Goal: Information Seeking & Learning: Learn about a topic

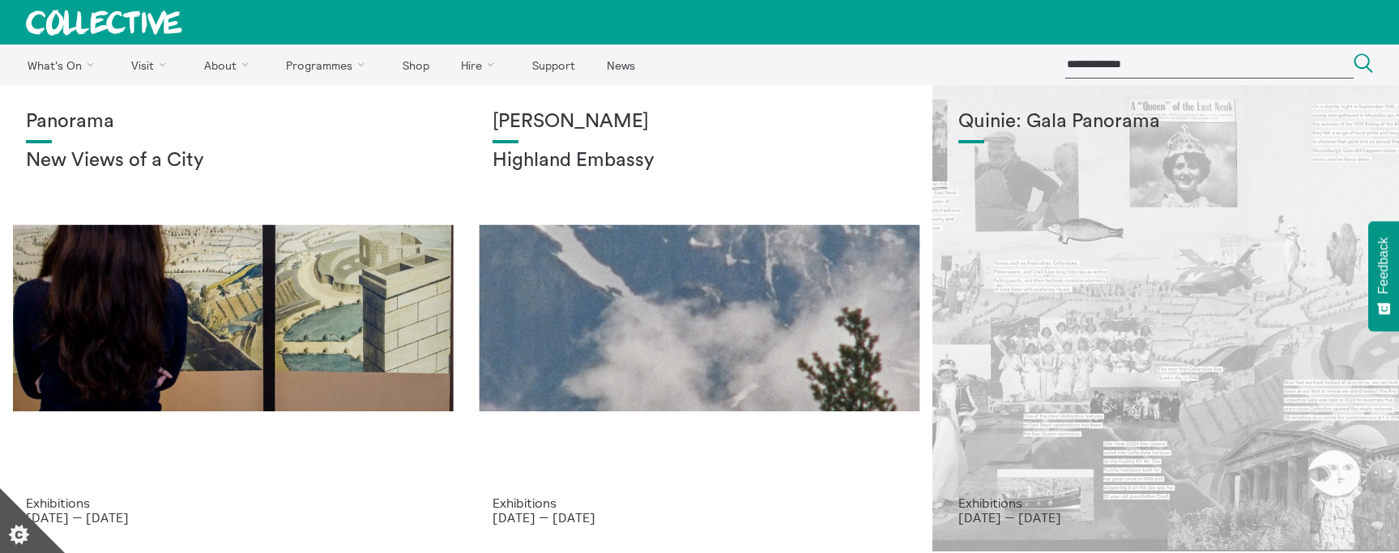
click at [1059, 126] on h1 "Quinie: Gala Panorama" at bounding box center [1165, 122] width 415 height 23
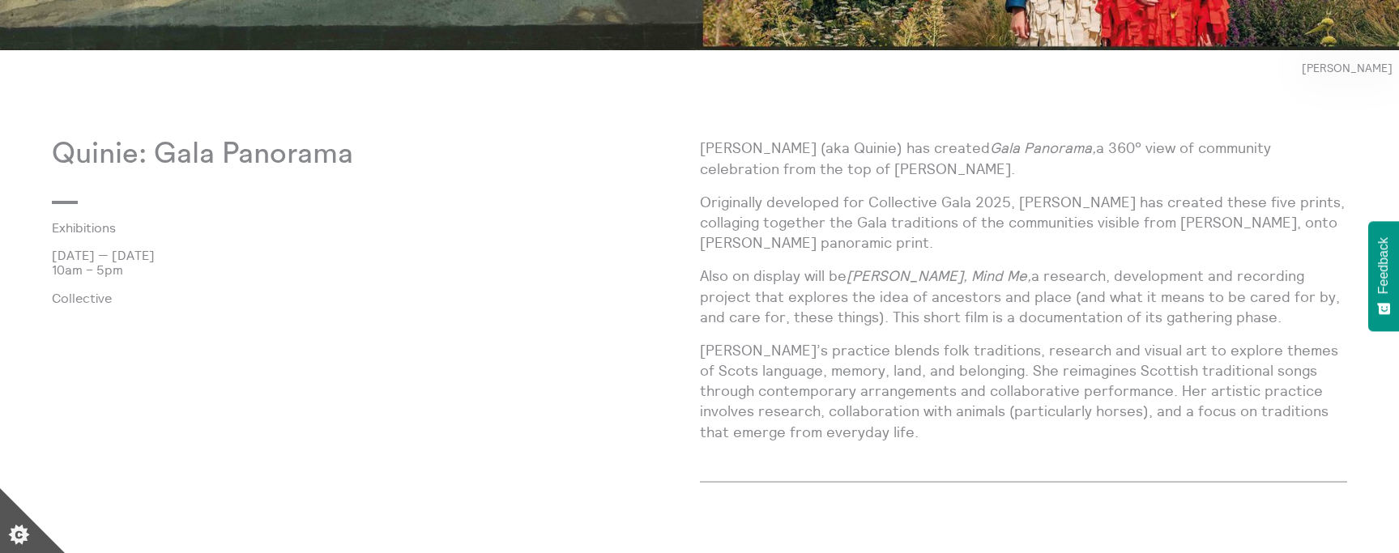
scroll to position [1026, 0]
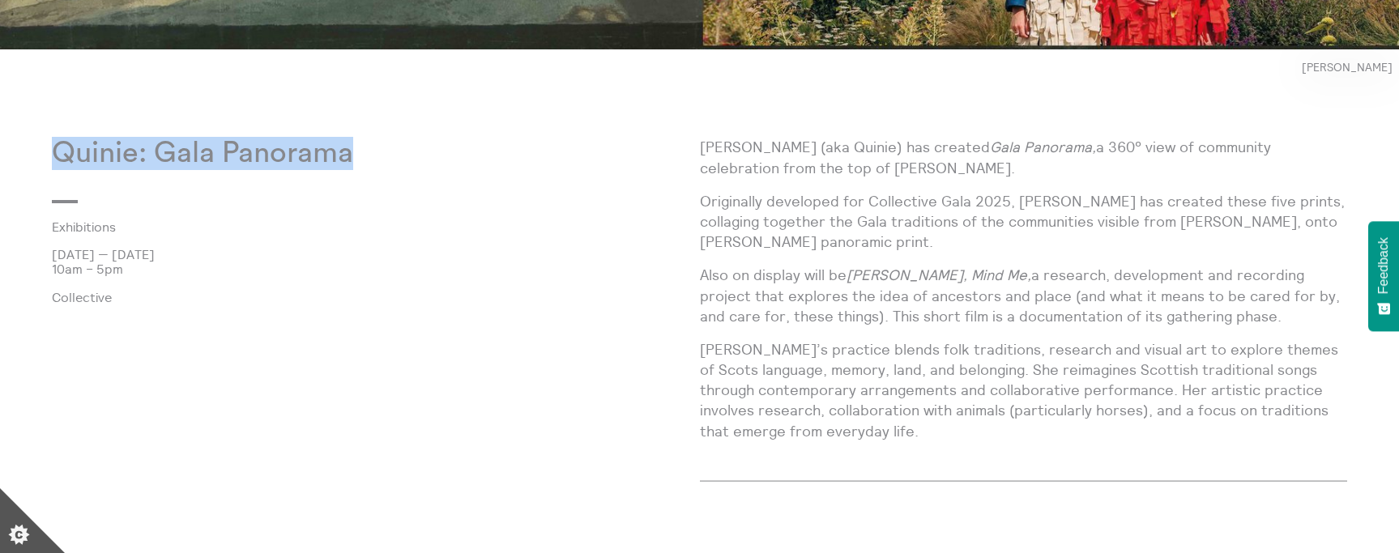
drag, startPoint x: 364, startPoint y: 164, endPoint x: 57, endPoint y: 156, distance: 307.1
click at [57, 156] on p "Quinie: Gala Panorama" at bounding box center [376, 153] width 648 height 33
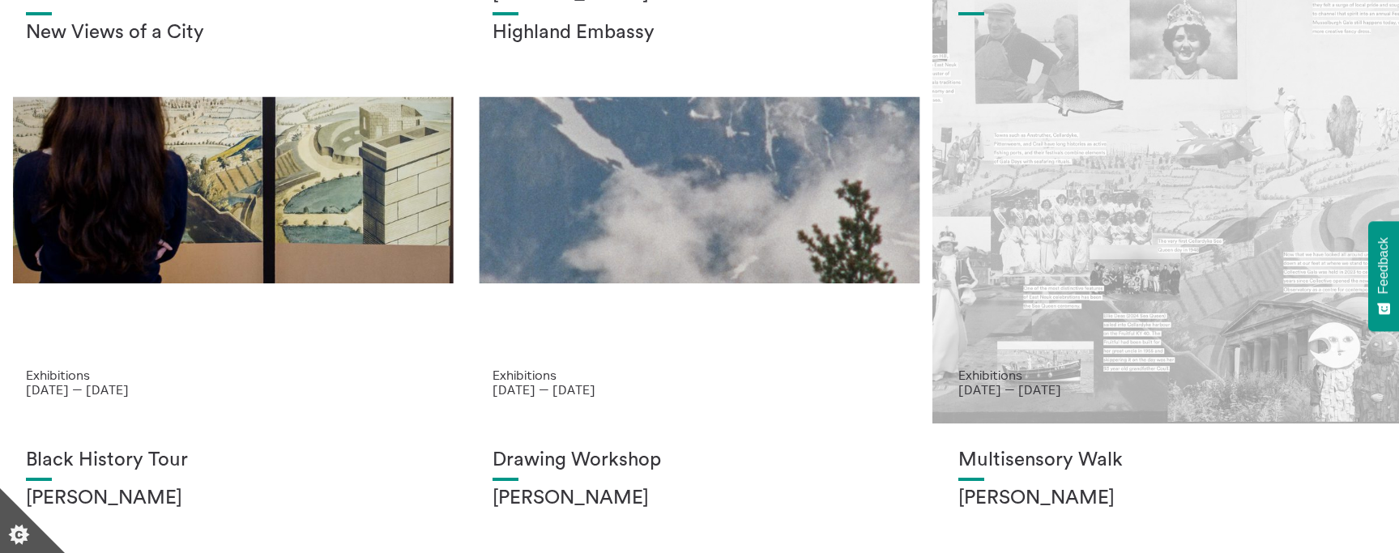
scroll to position [124, 0]
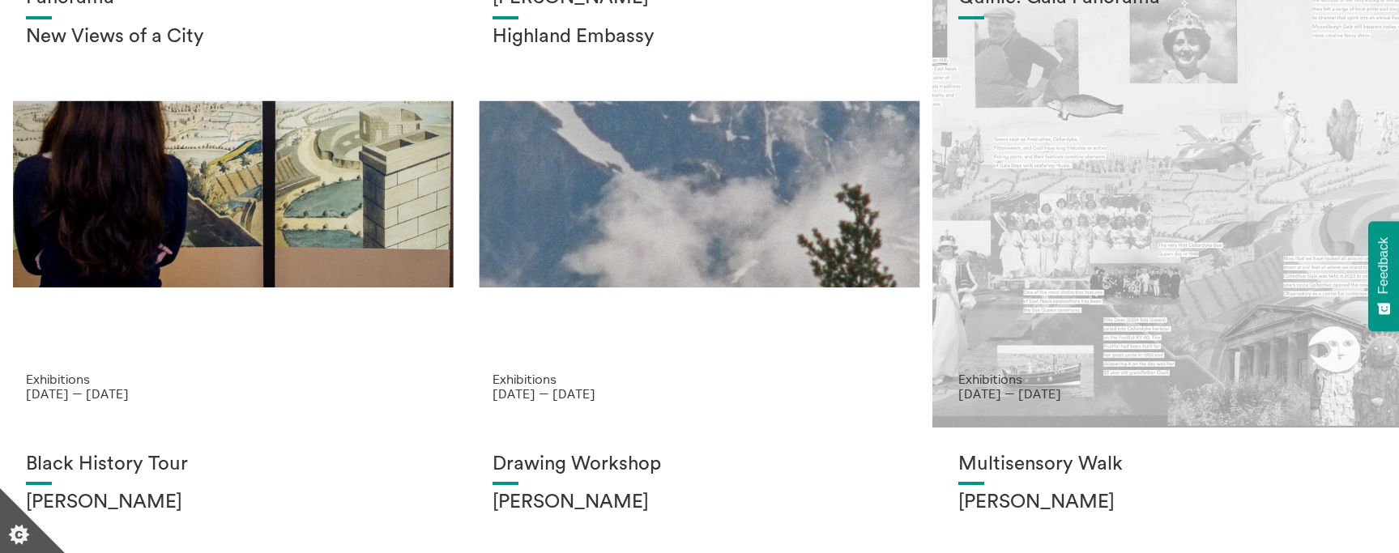
click at [1136, 186] on div "Quinie: Gala Panorama" at bounding box center [1165, 179] width 415 height 385
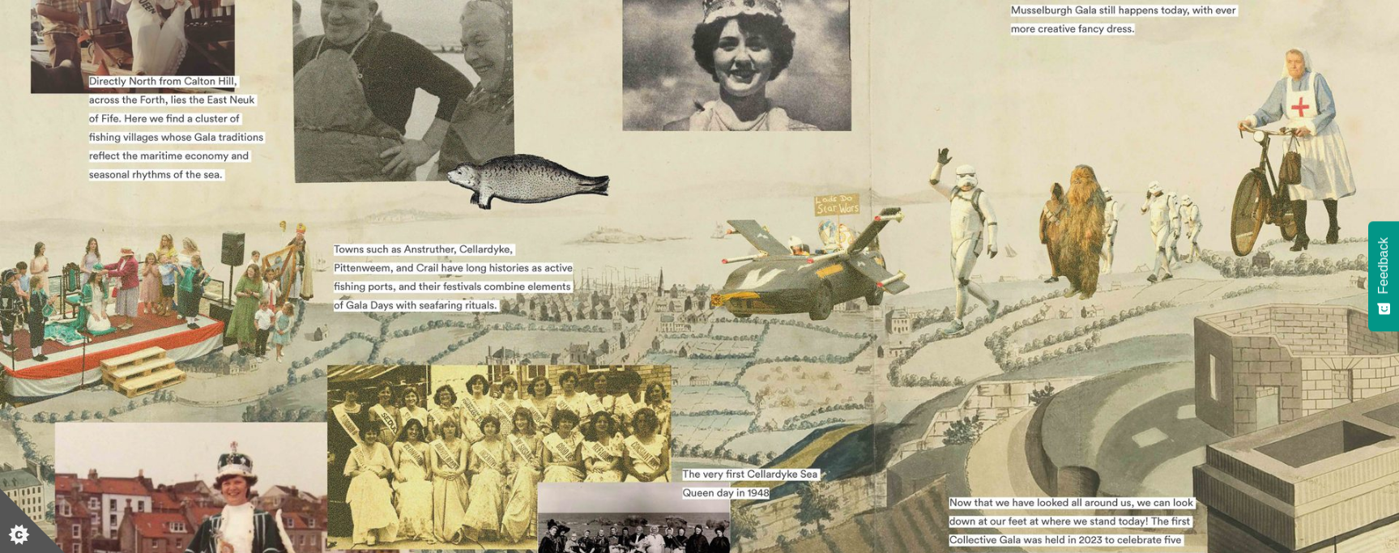
scroll to position [332, 0]
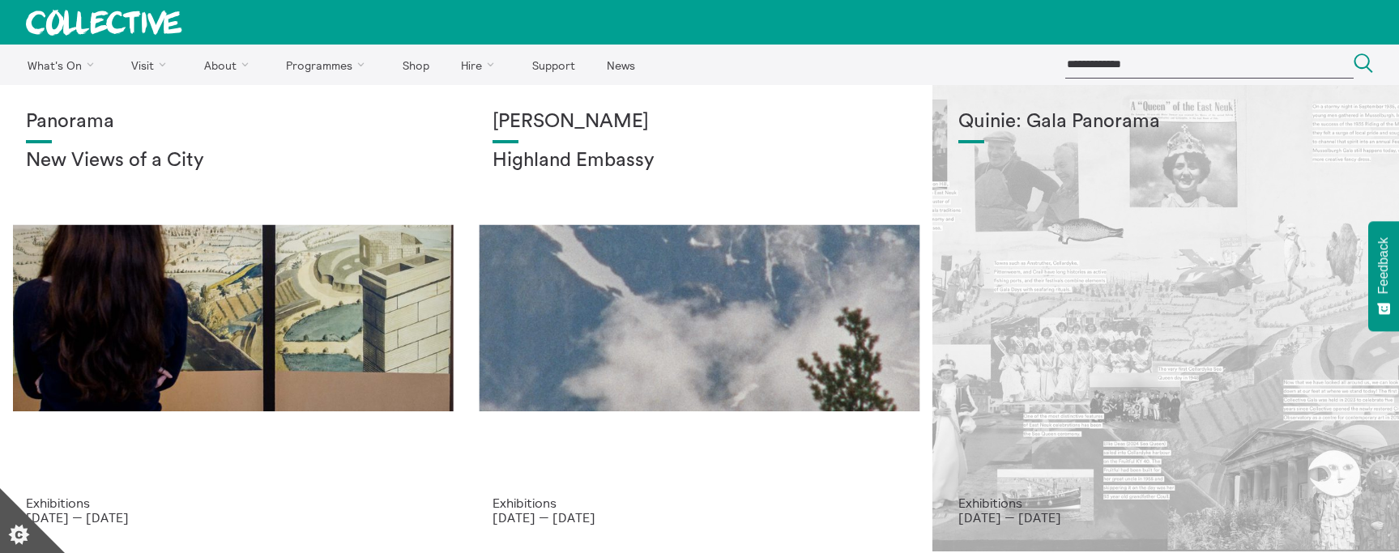
click at [1093, 215] on div "Quinie: Gala Panorama" at bounding box center [1165, 303] width 415 height 385
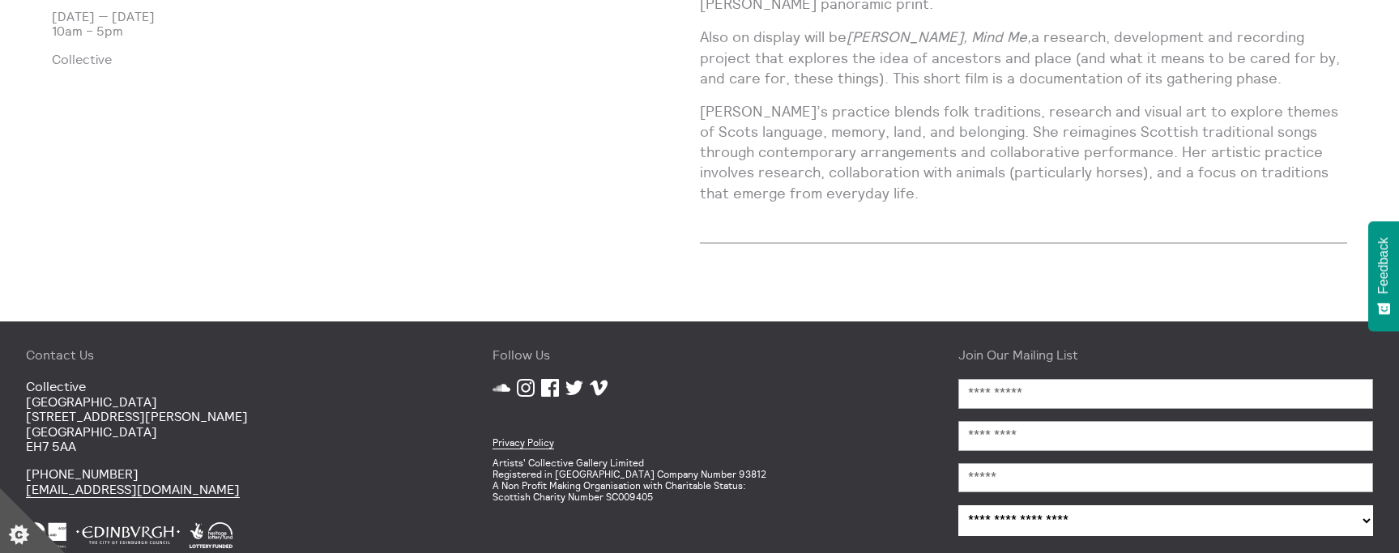
scroll to position [968, 0]
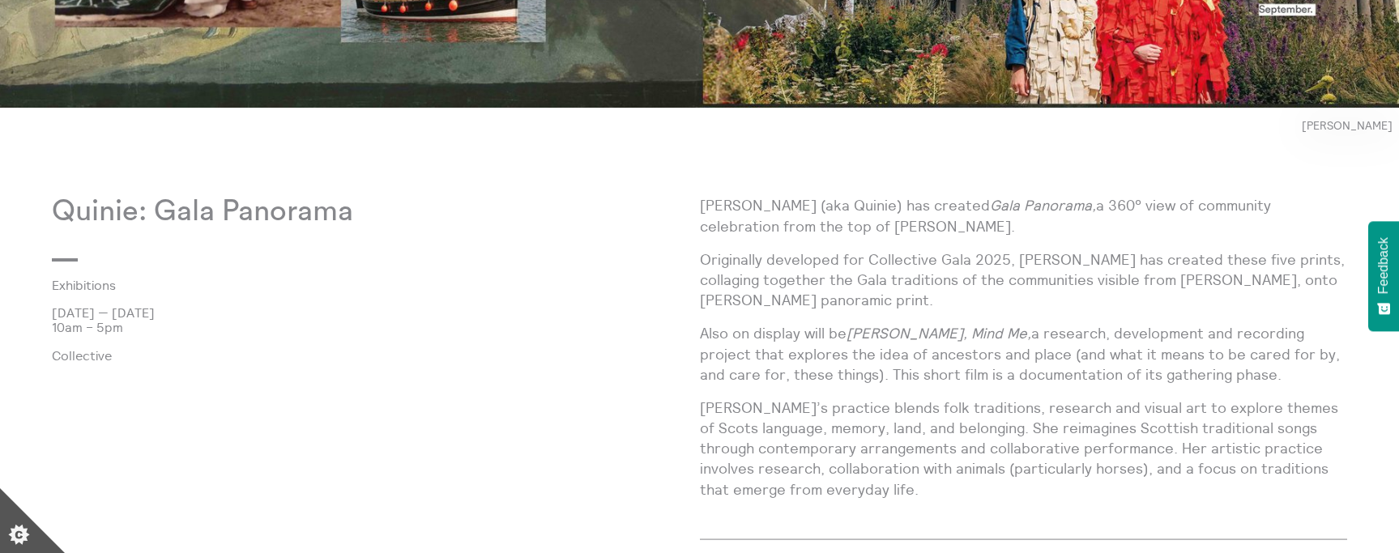
click at [383, 213] on p "Quinie: Gala Panorama" at bounding box center [376, 211] width 648 height 33
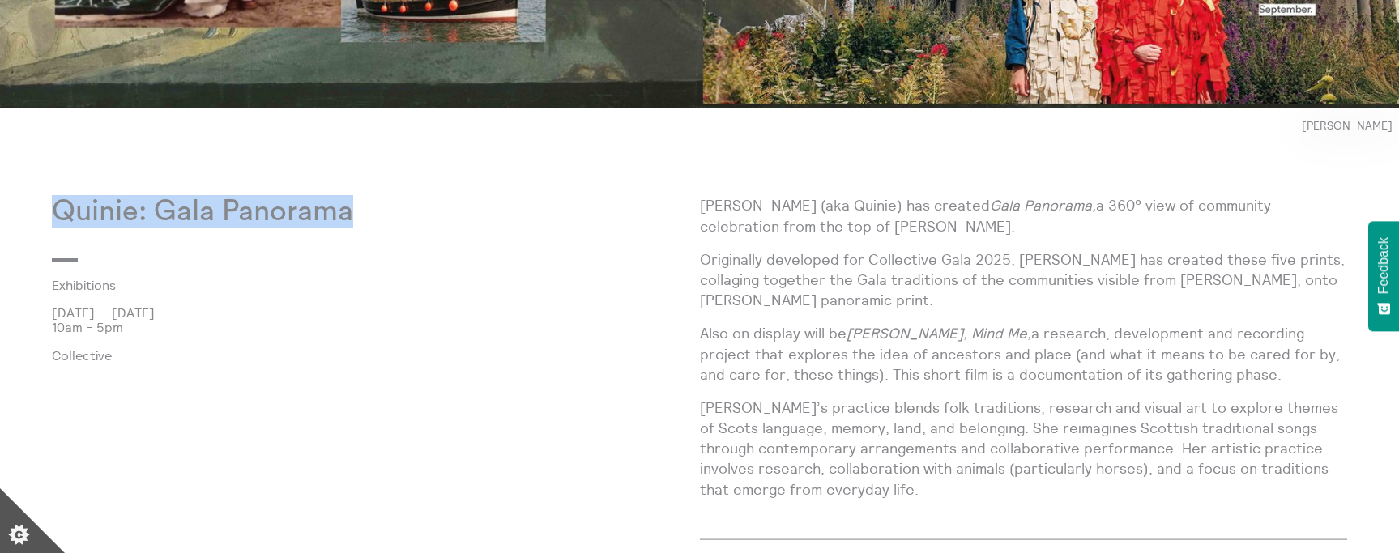
drag, startPoint x: 368, startPoint y: 212, endPoint x: 22, endPoint y: 211, distance: 345.8
copy p "Quinie: Gala Panorama"
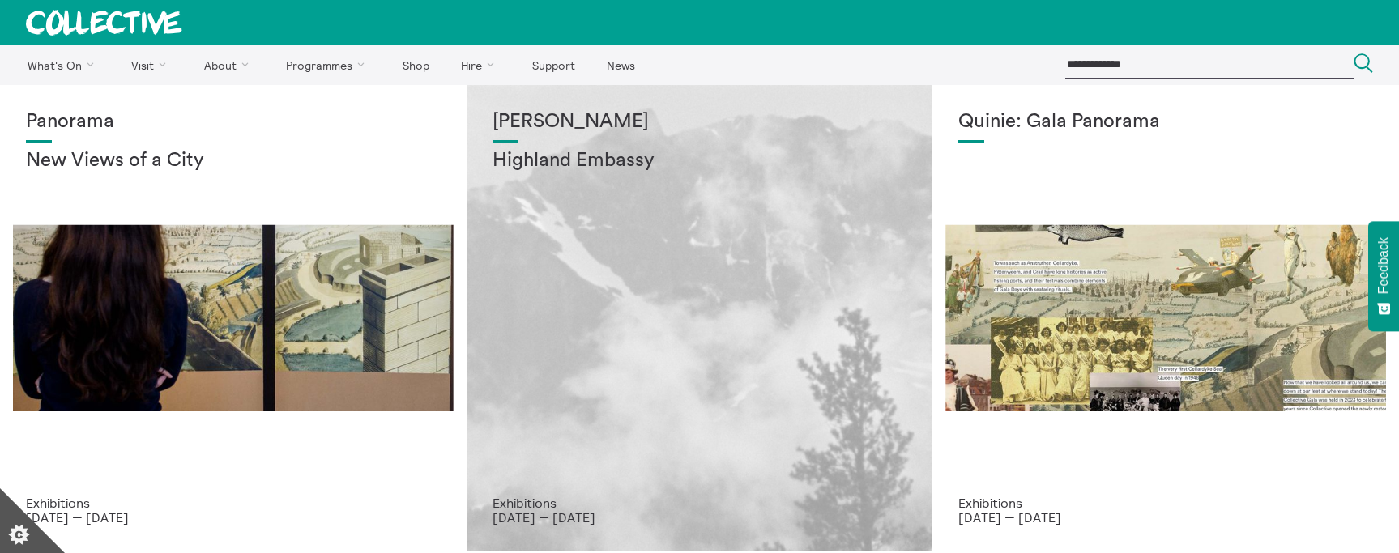
click at [554, 352] on div "Shen Xin Highland Embassy" at bounding box center [699, 303] width 415 height 385
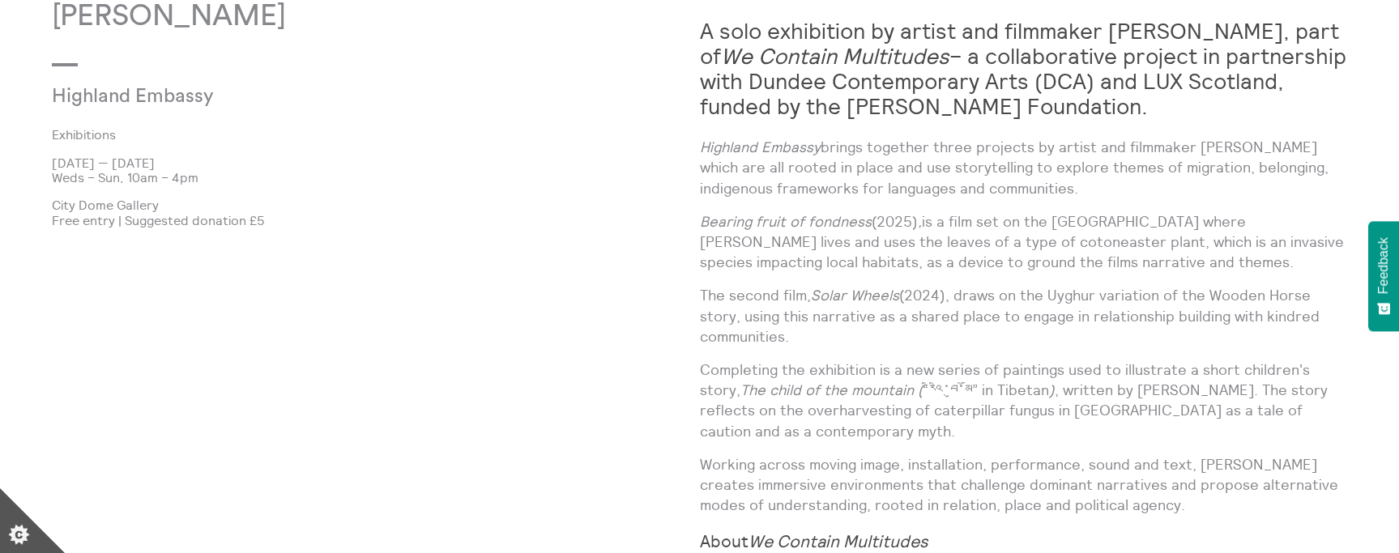
scroll to position [1185, 0]
